Goal: Find specific page/section: Find specific page/section

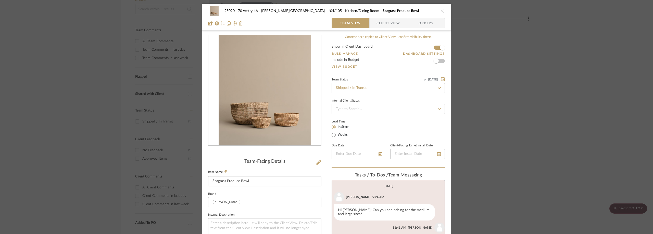
scroll to position [7, 0]
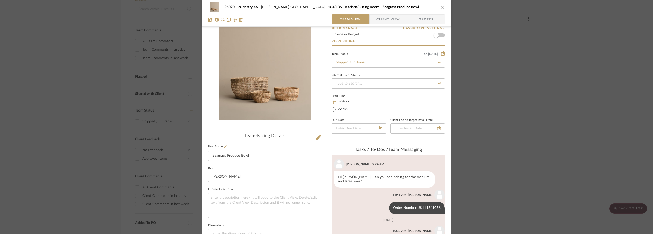
click at [496, 76] on div "25020 - 70 Vestry 4A - [PERSON_NAME] 104/105 - Kitchen/Dining Room Seagrass Pro…" at bounding box center [326, 117] width 653 height 234
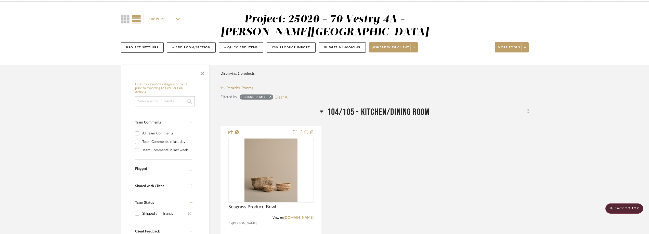
scroll to position [0, 0]
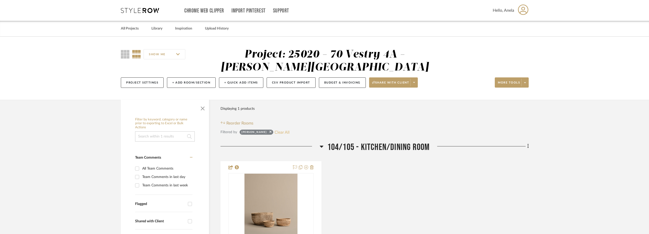
click at [275, 132] on button "Clear All" at bounding box center [282, 132] width 15 height 7
checkbox input "false"
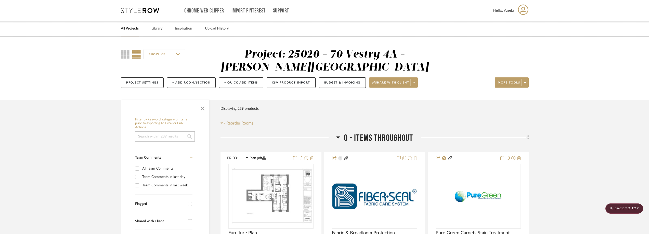
click at [143, 7] on div "Chrome Web Clipper Import Pinterest Support All Projects Library Inspiration Up…" at bounding box center [325, 10] width 408 height 21
click at [140, 12] on icon at bounding box center [140, 10] width 38 height 5
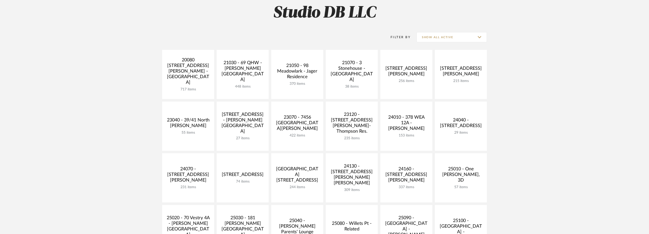
scroll to position [153, 0]
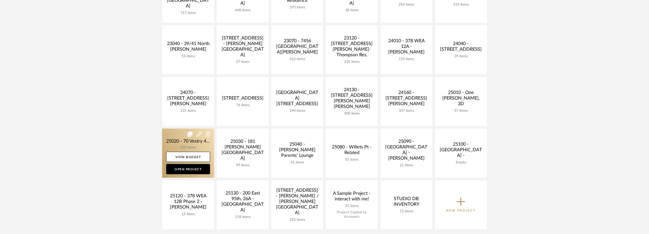
click at [191, 146] on link at bounding box center [188, 153] width 52 height 49
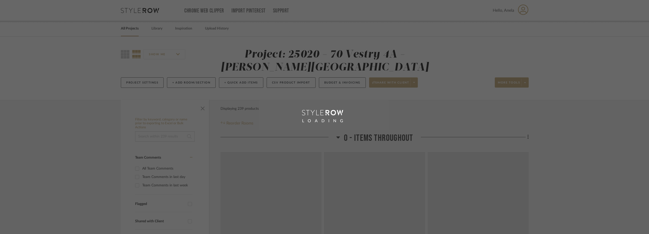
scroll to position [102, 0]
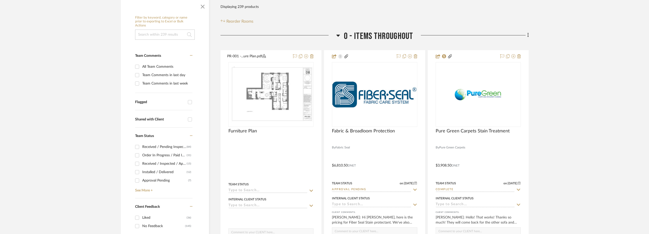
click at [170, 153] on div "Order In Progress / Paid In Full w/ Freight, No Balance due" at bounding box center [164, 155] width 44 height 8
click at [141, 153] on input "Order In Progress / Paid In Full w/ Freight, No Balance due (31)" at bounding box center [137, 155] width 8 height 8
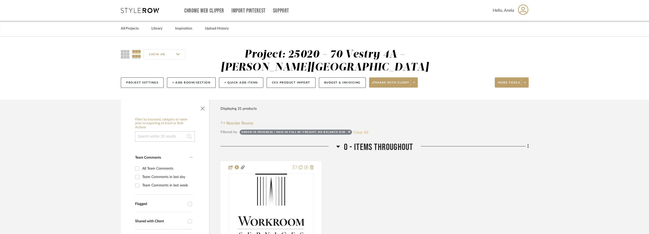
click at [367, 130] on button "Clear All" at bounding box center [360, 132] width 15 height 7
checkbox input "false"
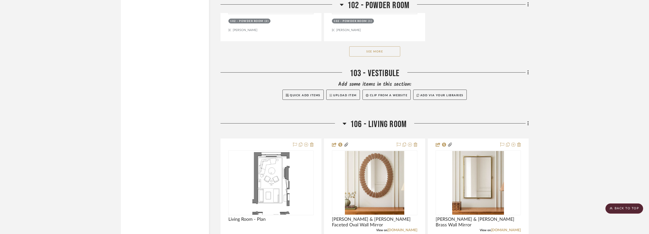
scroll to position [2040, 0]
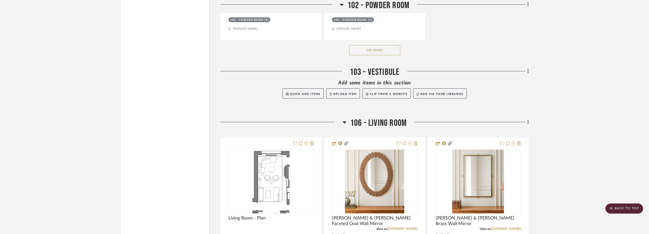
click at [374, 47] on button "See More" at bounding box center [374, 50] width 51 height 10
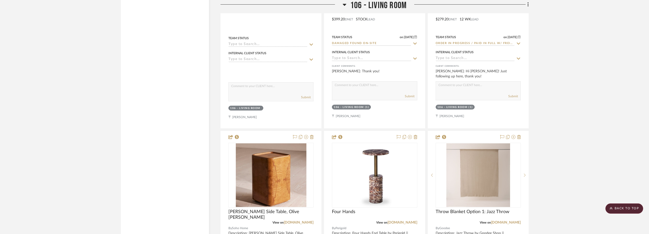
scroll to position [2346, 0]
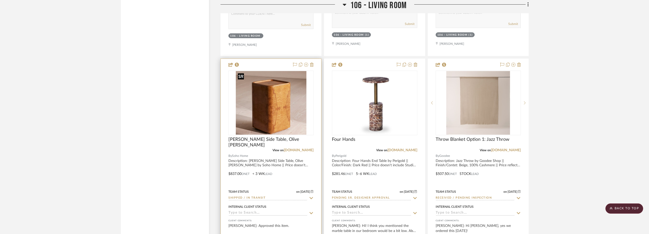
click at [0, 0] on img at bounding box center [0, 0] width 0 height 0
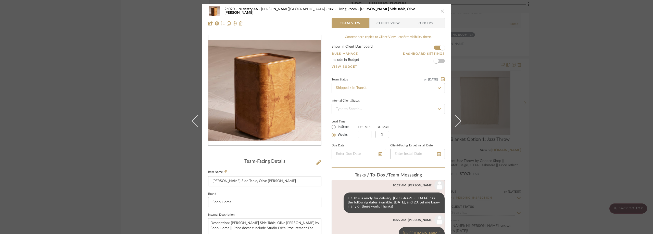
scroll to position [76, 0]
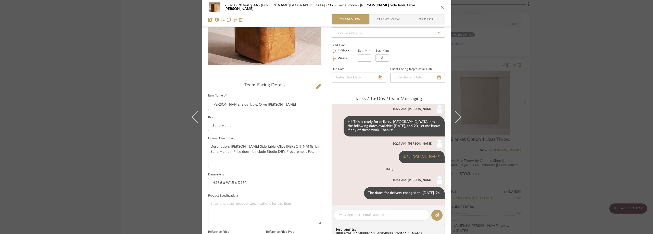
click at [606, 78] on div "25020 - 70 Vestry 4A - [PERSON_NAME] 106 - Living Room [PERSON_NAME] Side Table…" at bounding box center [326, 117] width 653 height 234
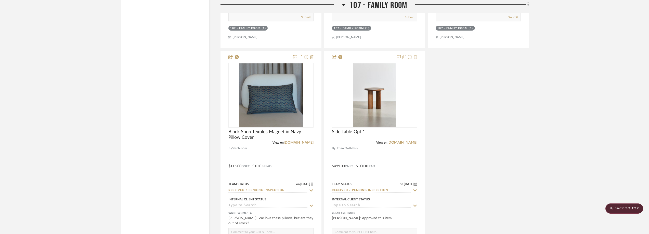
scroll to position [4028, 0]
